Goal: Transaction & Acquisition: Purchase product/service

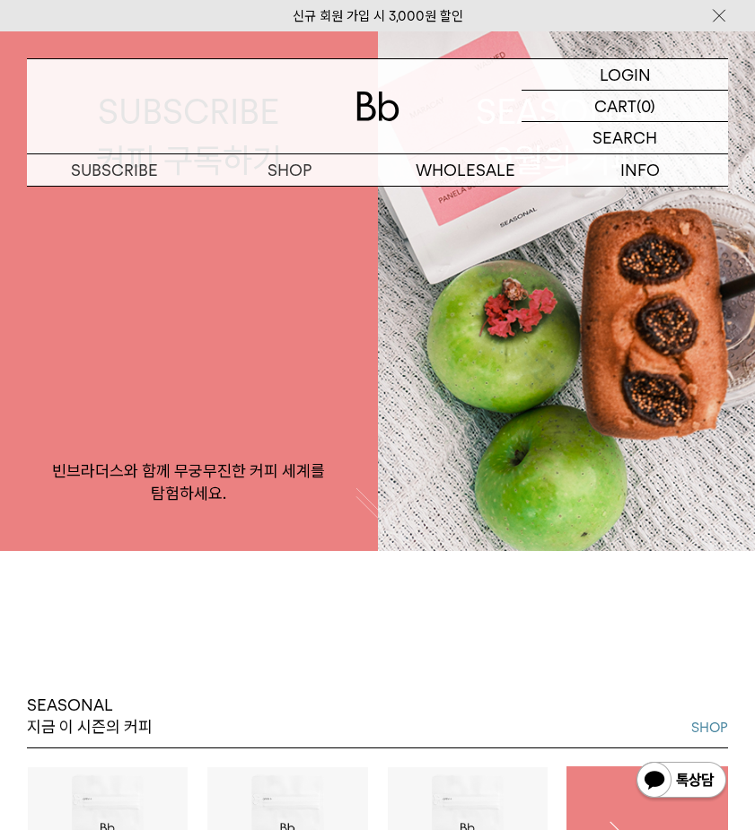
scroll to position [288, 0]
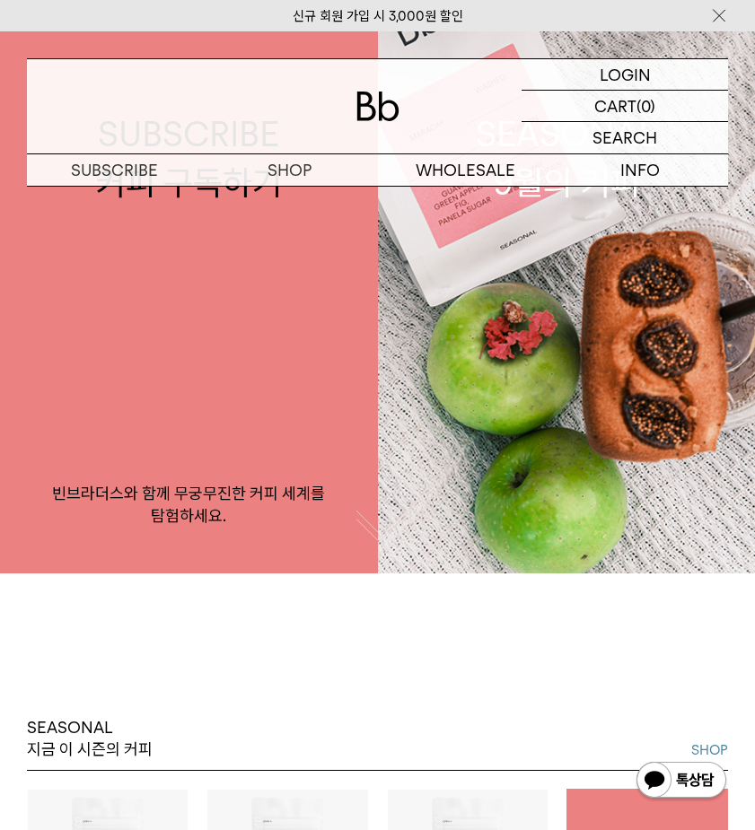
click at [364, 538] on button "button" at bounding box center [377, 524] width 45 height 45
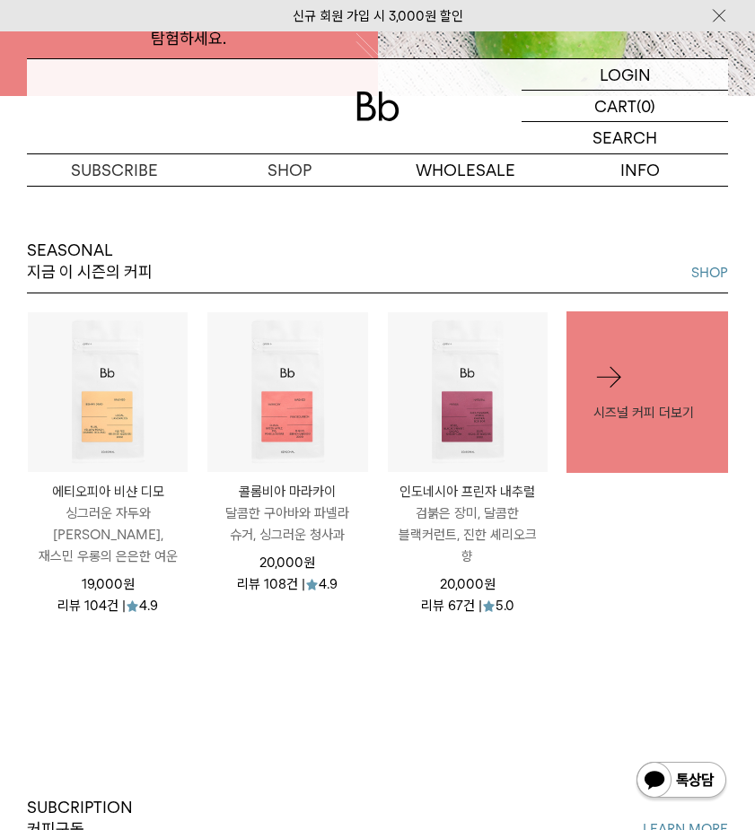
scroll to position [767, 0]
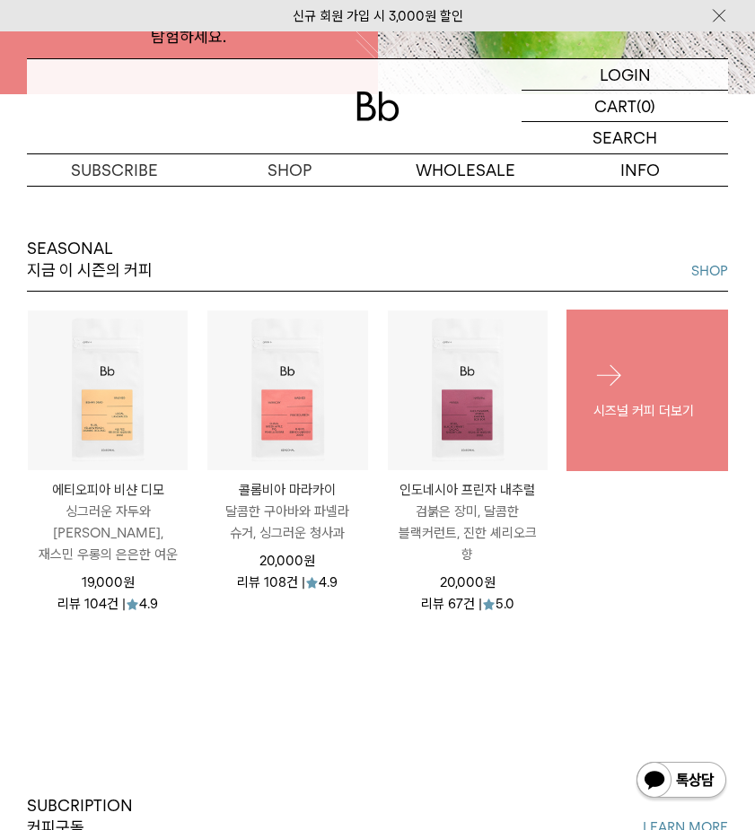
click at [600, 395] on div "시즈널 커피 더보기" at bounding box center [647, 390] width 162 height 116
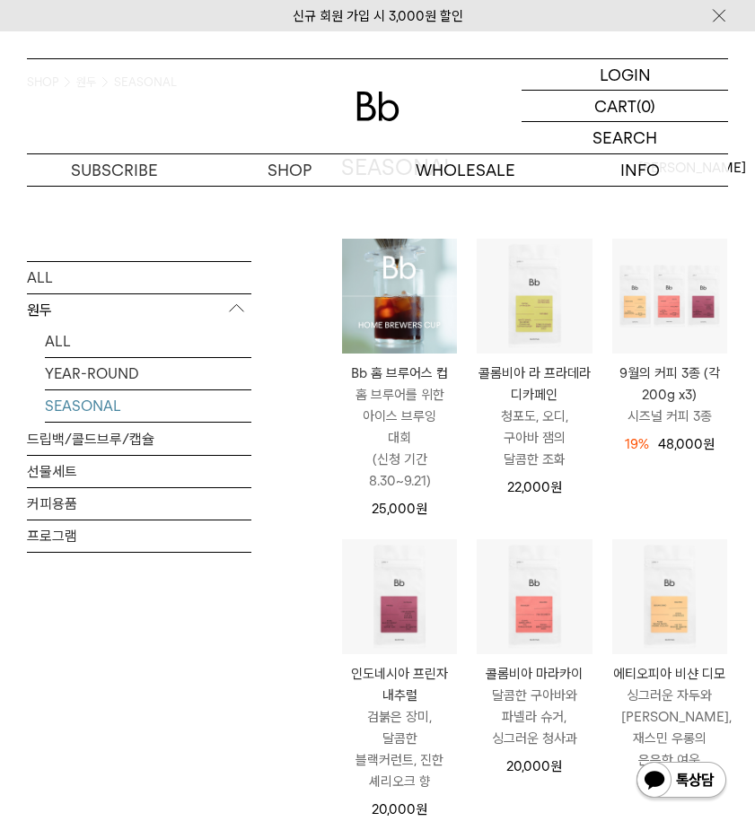
scroll to position [118, 0]
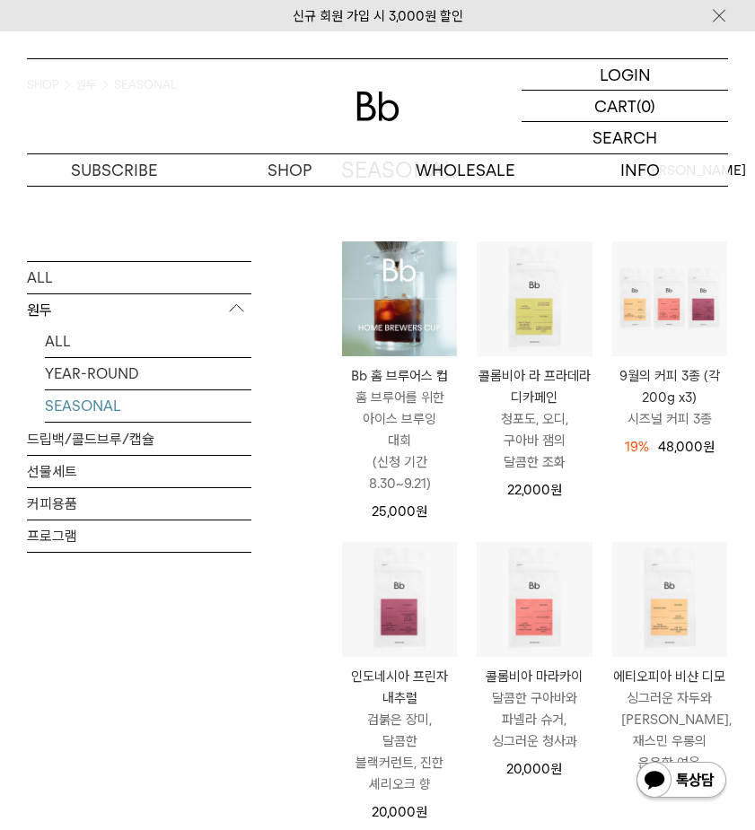
click at [392, 298] on img at bounding box center [399, 298] width 115 height 115
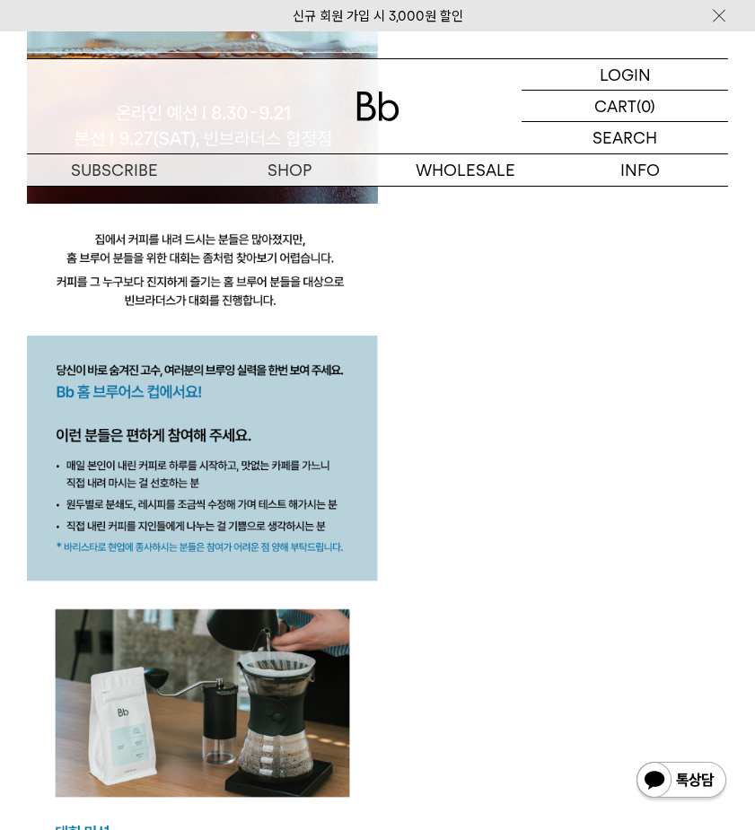
scroll to position [1405, 0]
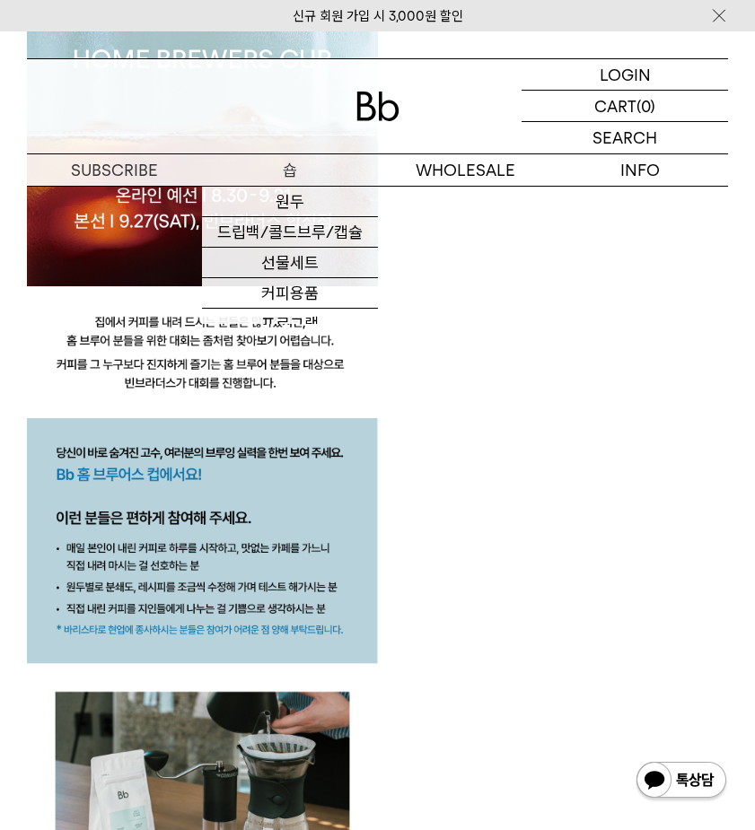
click at [302, 162] on p "숍" at bounding box center [289, 169] width 175 height 31
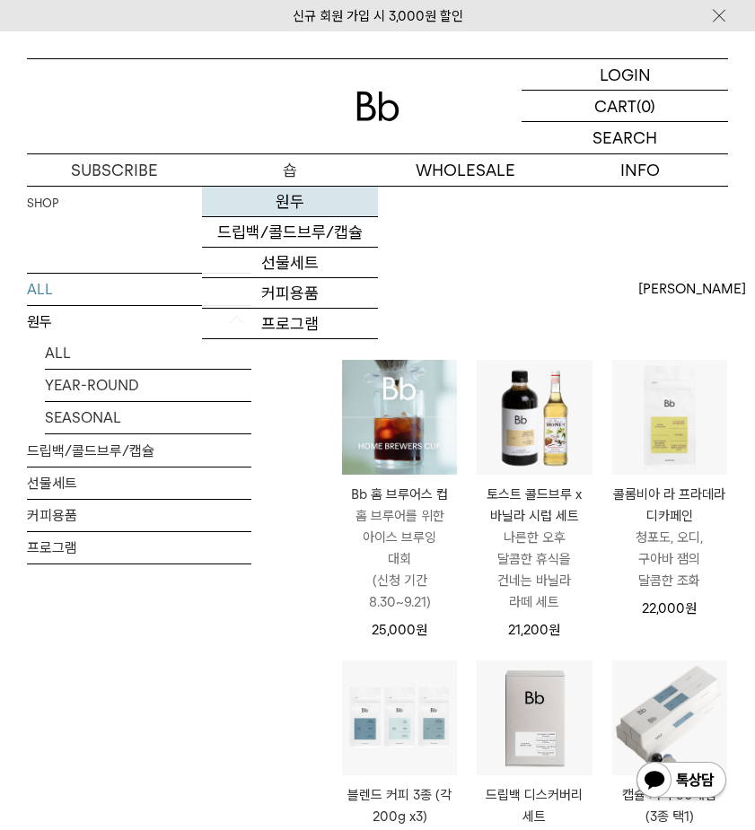
click at [286, 191] on link "원두" at bounding box center [289, 202] width 175 height 31
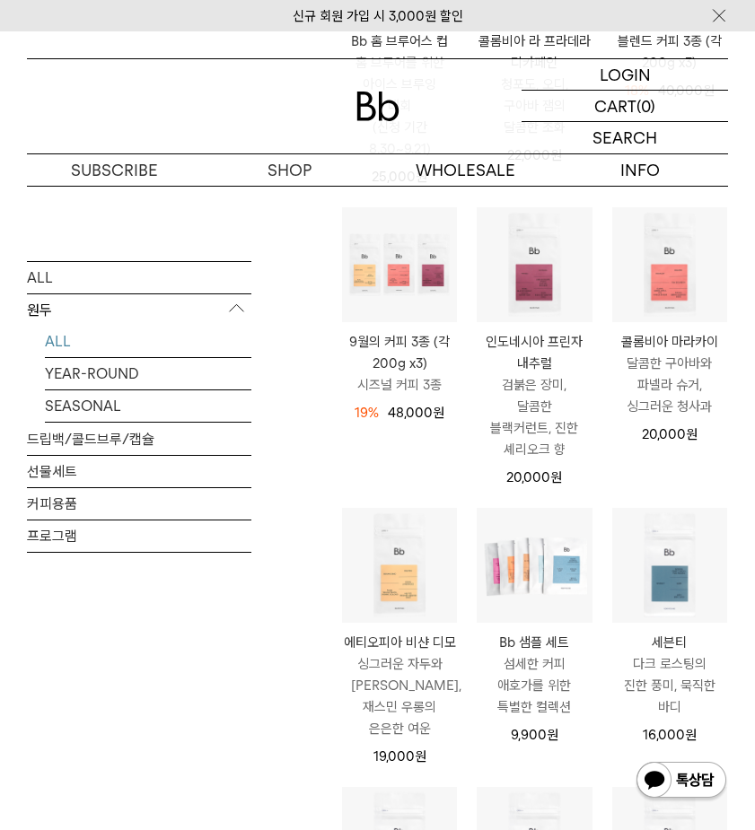
scroll to position [431, 0]
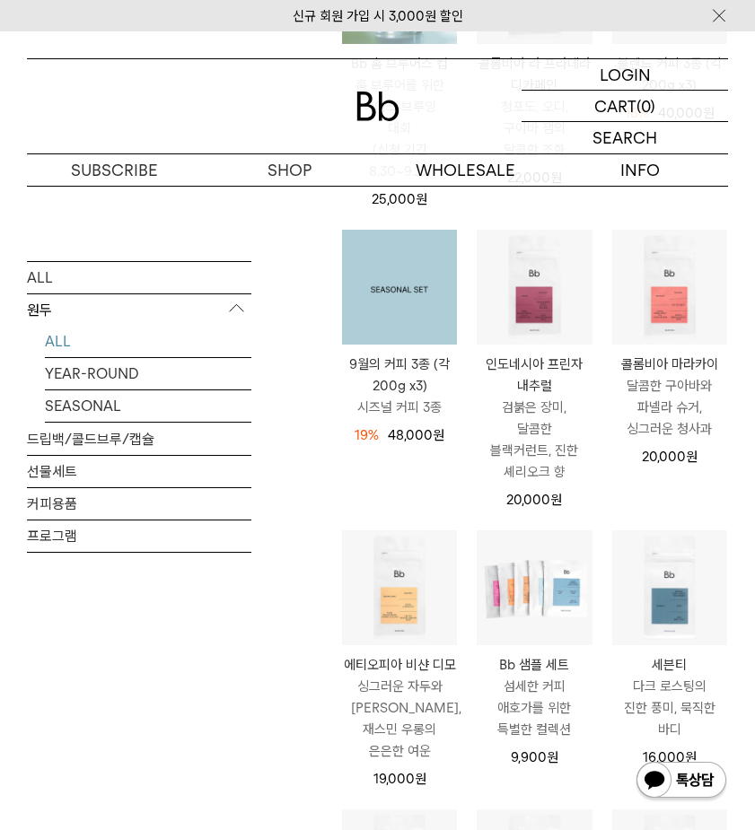
click at [400, 305] on img at bounding box center [399, 287] width 115 height 115
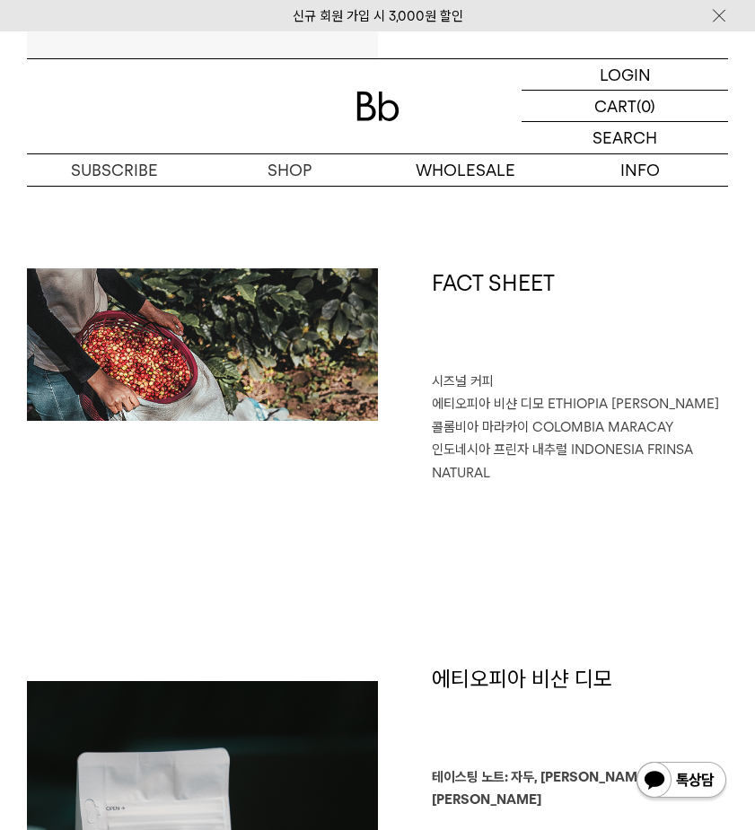
scroll to position [547, 0]
